Goal: Check status

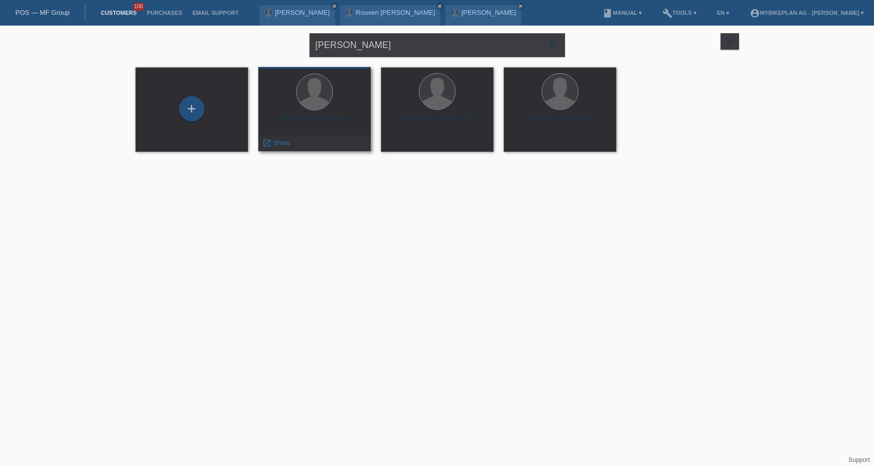
click at [324, 114] on div "[PERSON_NAME] (36) launch Show" at bounding box center [314, 109] width 113 height 84
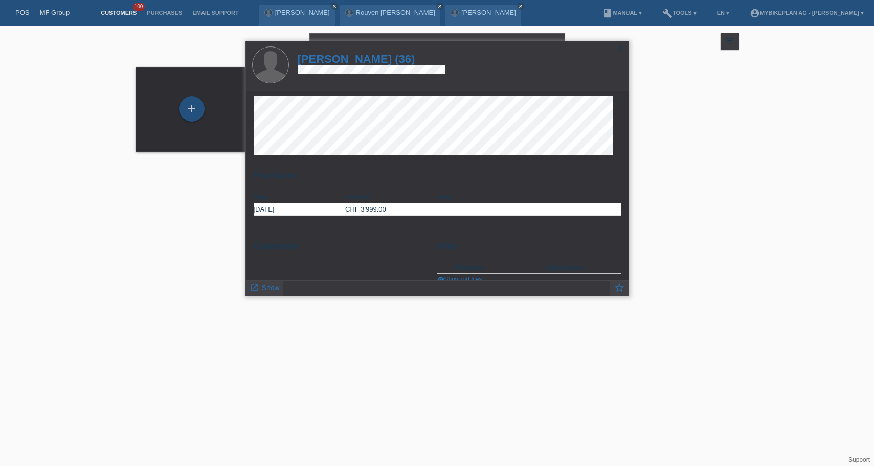
click at [383, 58] on h1 "[PERSON_NAME] (36)" at bounding box center [372, 59] width 148 height 13
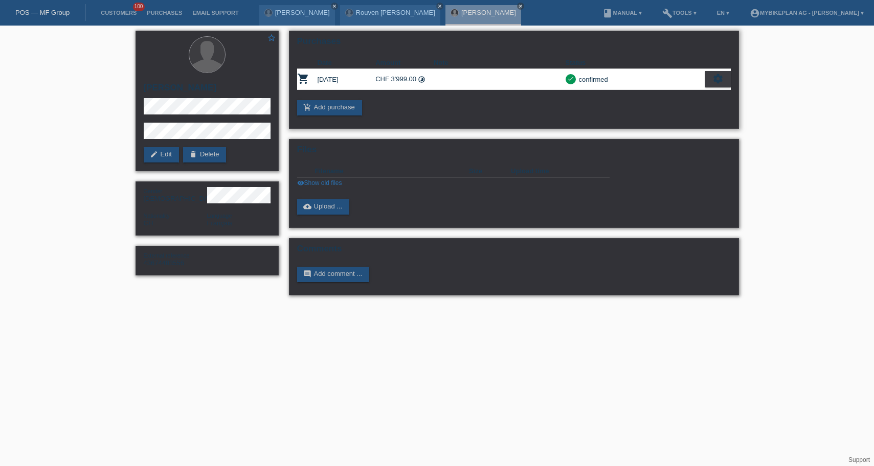
click at [724, 80] on div "settings" at bounding box center [718, 79] width 26 height 16
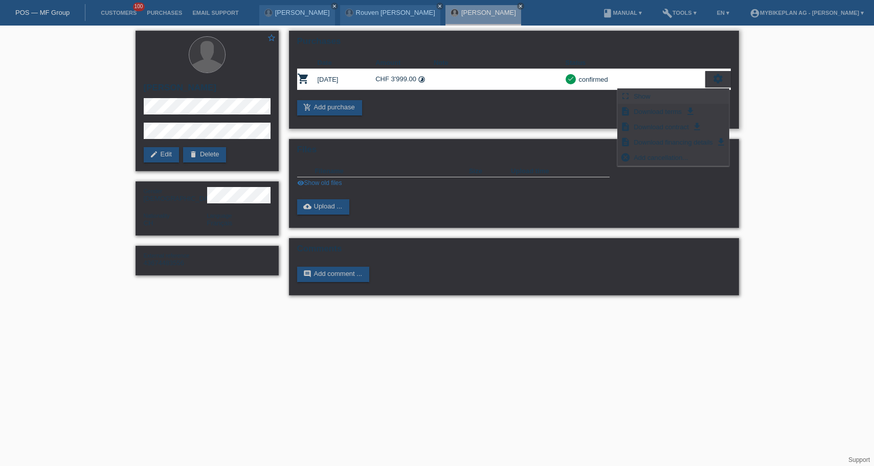
click at [647, 101] on span "Show" at bounding box center [642, 96] width 20 height 12
